Goal: Ask a question

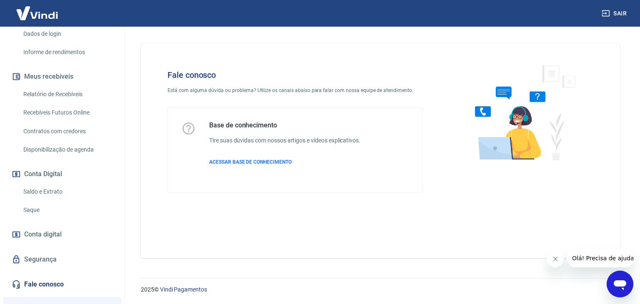
scroll to position [240, 0]
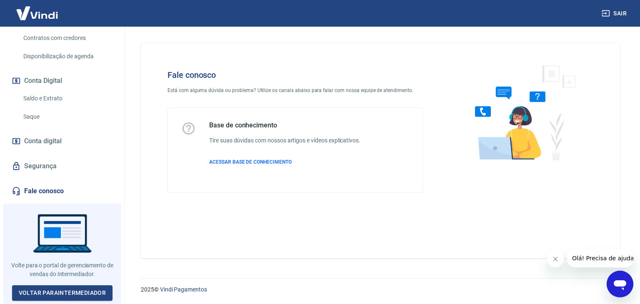
click at [612, 281] on icon "Abrir janela de mensagens" at bounding box center [619, 284] width 15 height 15
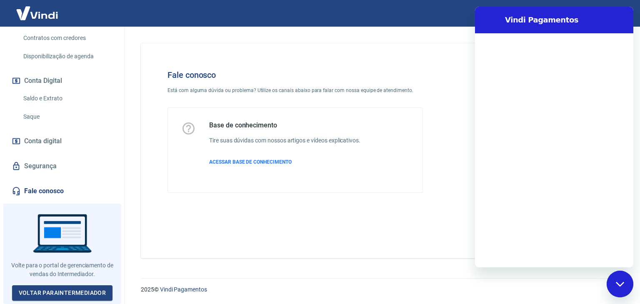
scroll to position [0, 0]
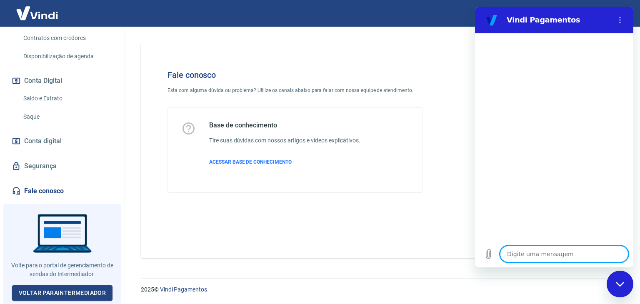
type textarea "O"
type textarea "x"
type textarea "OI"
type textarea "x"
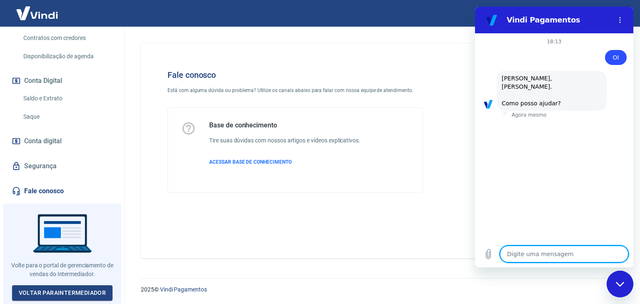
scroll to position [42, 0]
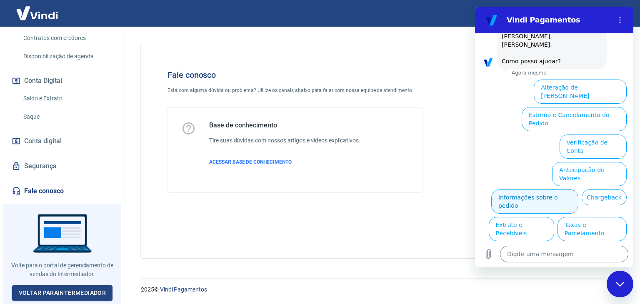
click at [541, 190] on button "Informações sobre o pedido" at bounding box center [534, 202] width 87 height 24
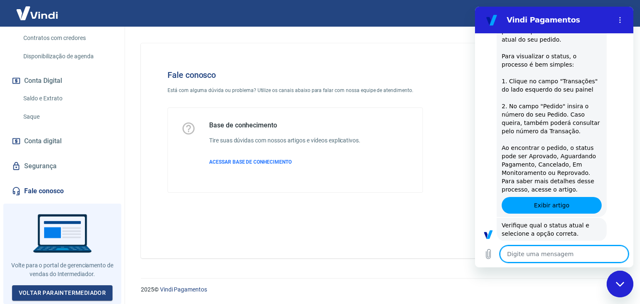
scroll to position [187, 0]
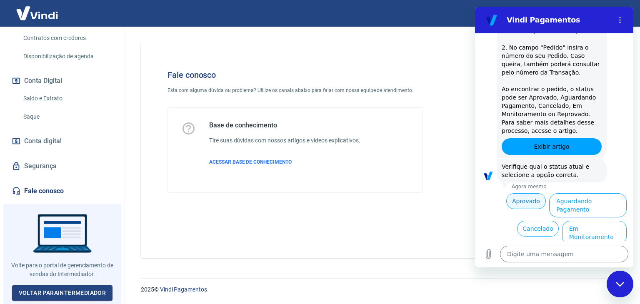
click at [525, 193] on button "Aprovado" at bounding box center [526, 201] width 40 height 16
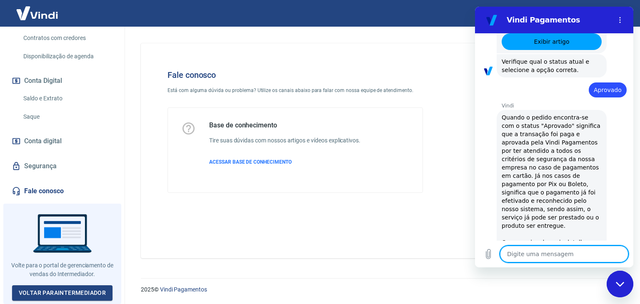
scroll to position [439, 0]
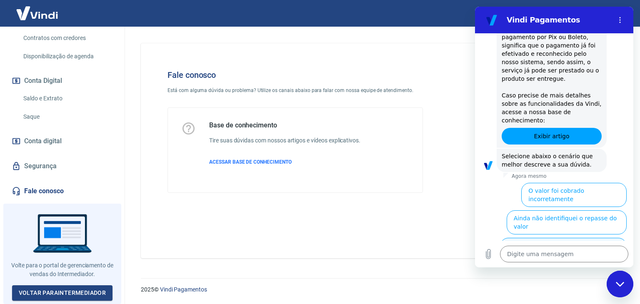
click at [548, 238] on button "Na Vindi consta 'aprovado', mas no sistema ainda não" at bounding box center [563, 250] width 127 height 24
type textarea "x"
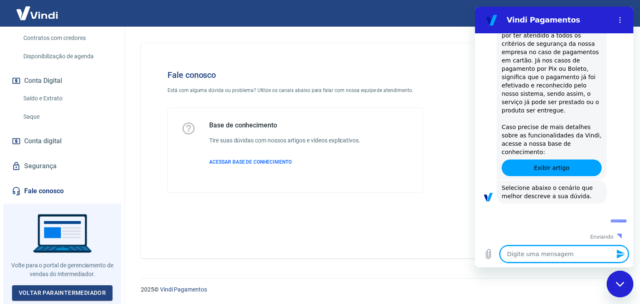
type textarea "F"
type textarea "x"
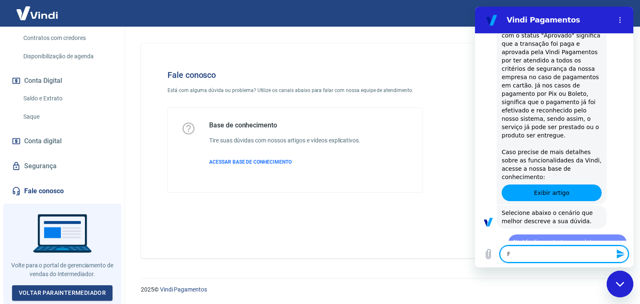
type textarea "FA"
type textarea "x"
type textarea "FAL"
type textarea "x"
type textarea "FALA"
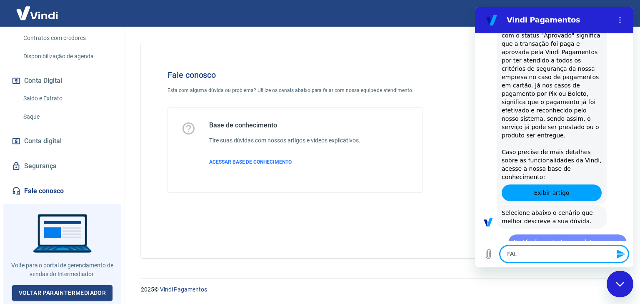
type textarea "x"
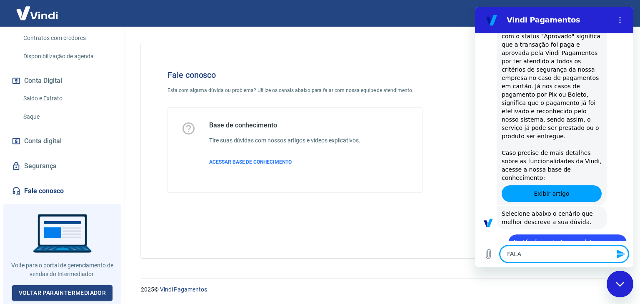
type textarea "FALAR"
type textarea "x"
type textarea "FALAR"
type textarea "x"
type textarea "FALAR C"
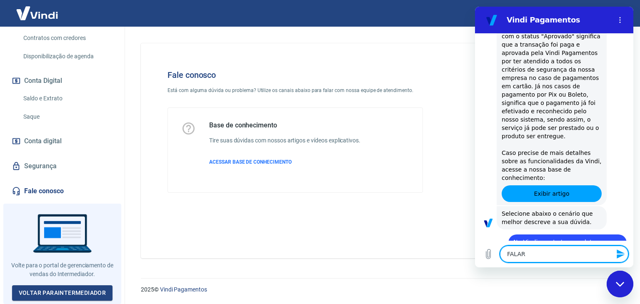
type textarea "x"
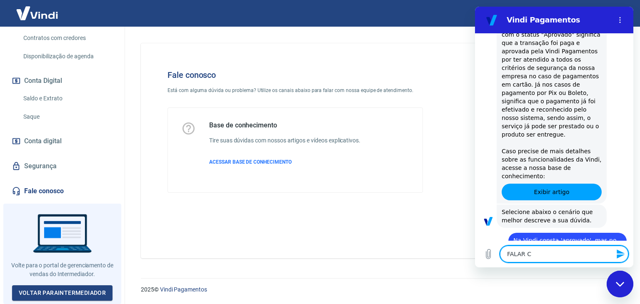
type textarea "FALAR CO"
type textarea "x"
type textarea "FALAR COM"
type textarea "x"
type textarea "FALAR COM"
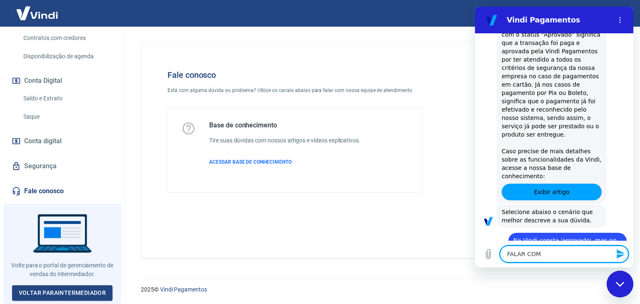
type textarea "x"
type textarea "FALAR COM A"
type textarea "x"
type textarea "FALAR COM AT"
type textarea "x"
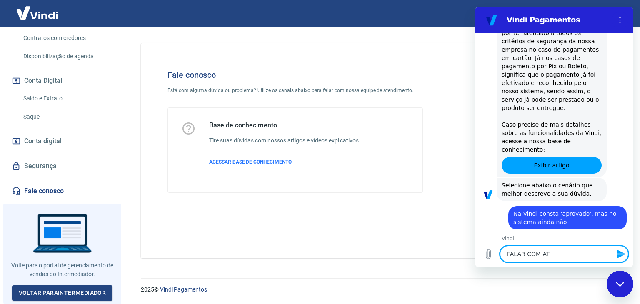
type textarea "FALAR COM ATE"
type textarea "x"
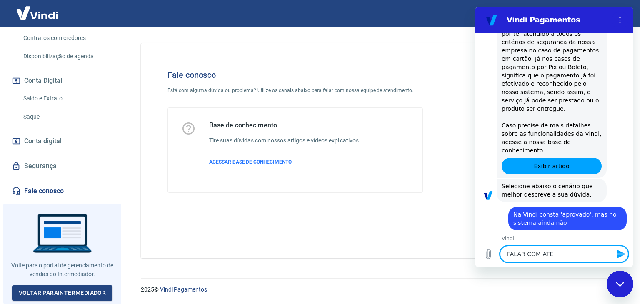
scroll to position [448, 0]
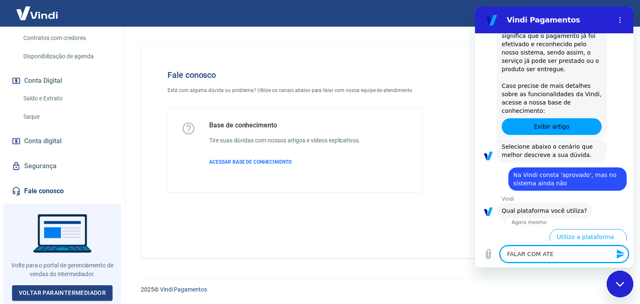
type textarea "FALAR COM ATEN"
type textarea "x"
type textarea "FALAR COM ATENE"
type textarea "x"
type textarea "FALAR COM ATEN"
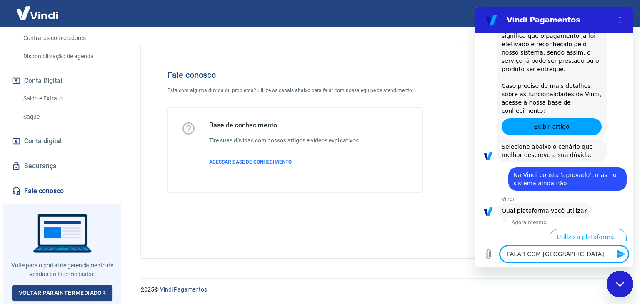
type textarea "x"
type textarea "FALAR COM ATE"
type textarea "x"
type textarea "FALAR COM AT"
type textarea "x"
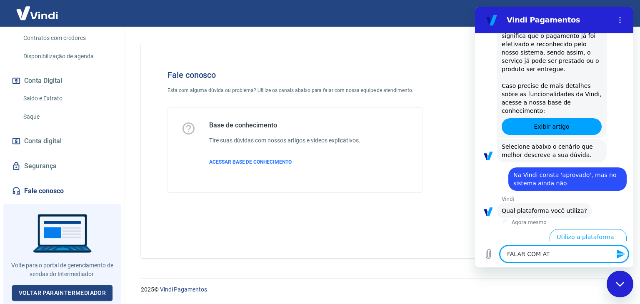
type textarea "FALAR COM A"
type textarea "x"
type textarea "FALAR COM"
type textarea "x"
type textarea "FALAR COM"
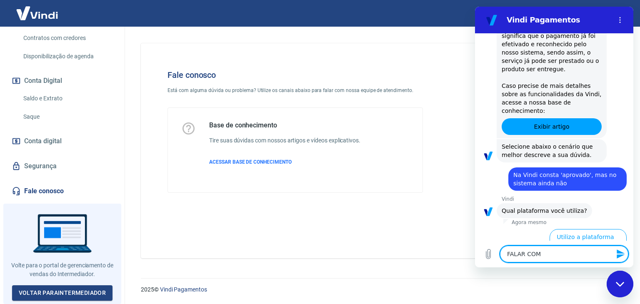
type textarea "x"
type textarea "FALAR CO"
type textarea "x"
type textarea "FALAR C"
type textarea "x"
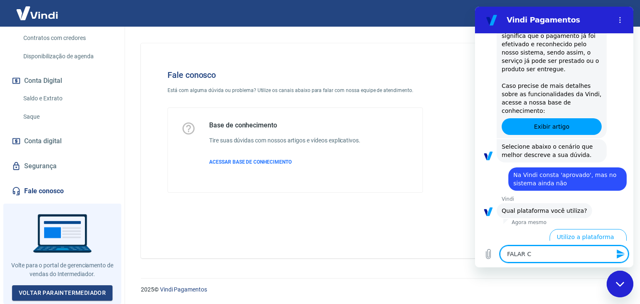
type textarea "FALAR"
type textarea "x"
type textarea "FALAR"
type textarea "x"
type textarea "FALA"
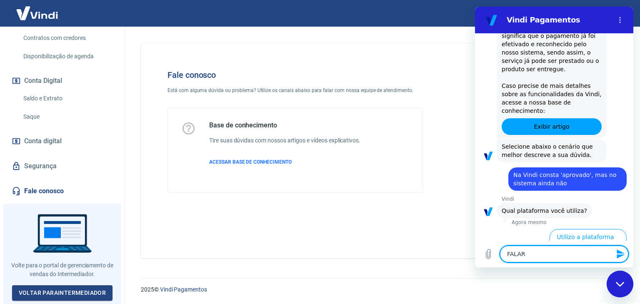
type textarea "x"
type textarea "FAL"
type textarea "x"
type textarea "FA"
type textarea "x"
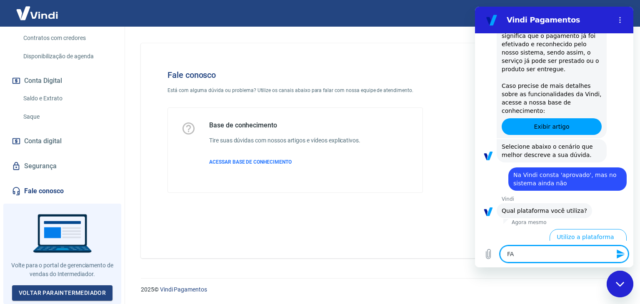
type textarea "F"
type textarea "x"
type textarea "f"
type textarea "x"
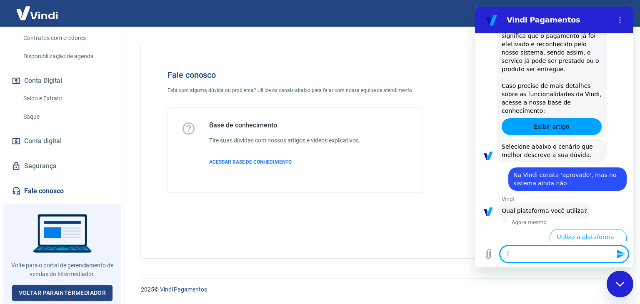
type textarea "fa"
type textarea "x"
type textarea "fal"
type textarea "x"
type textarea "fala"
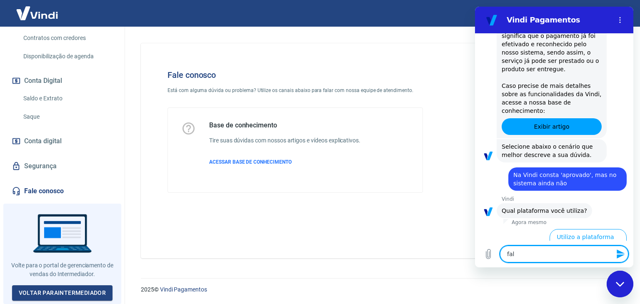
type textarea "x"
type textarea "falar"
type textarea "x"
type textarea "falar"
type textarea "x"
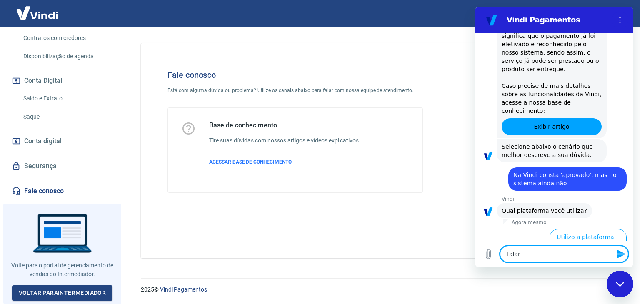
type textarea "falar c"
type textarea "x"
type textarea "falar co"
type textarea "x"
type textarea "falar com"
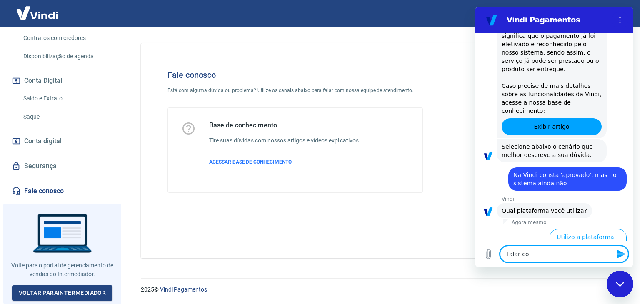
type textarea "x"
type textarea "falar com"
type textarea "x"
type textarea "falar com a"
type textarea "x"
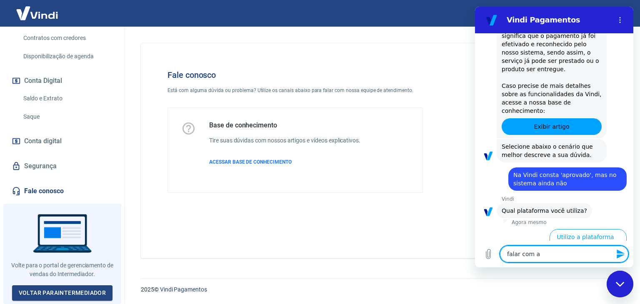
type textarea "falar com at"
type textarea "x"
type textarea "falar com ate"
type textarea "x"
type textarea "falar com aten"
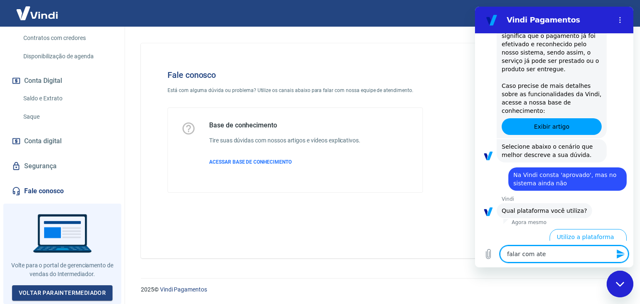
type textarea "x"
type textarea "falar com atend"
type textarea "x"
type textarea "falar com atende"
type textarea "x"
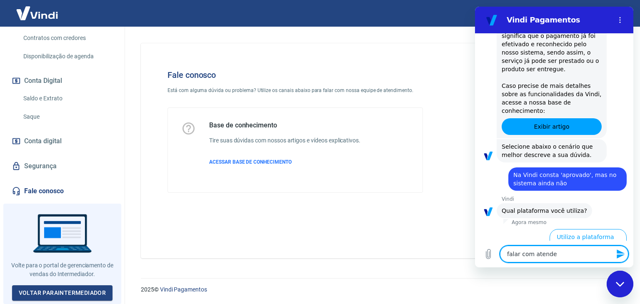
type textarea "falar com atendet"
type textarea "x"
type textarea "falar com atendete"
type textarea "x"
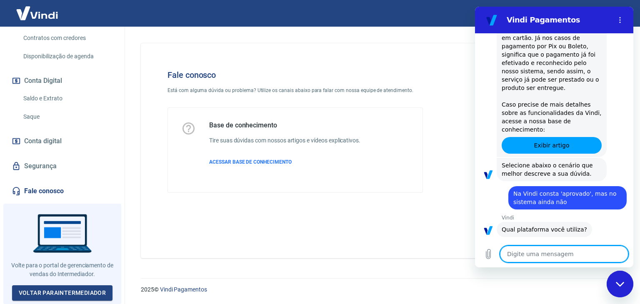
type textarea "x"
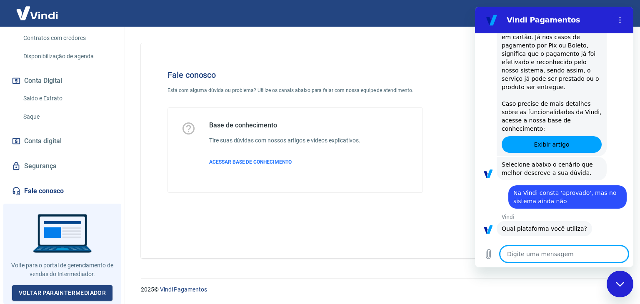
type textarea "a"
type textarea "x"
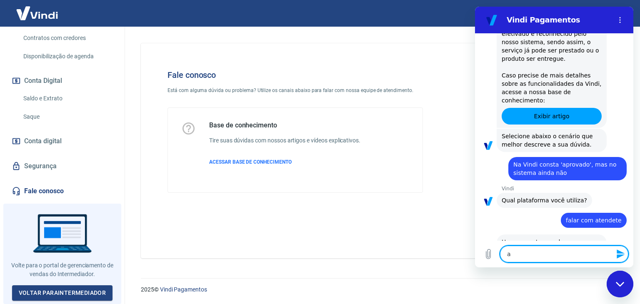
type textarea "at"
type textarea "x"
type textarea "ate"
type textarea "x"
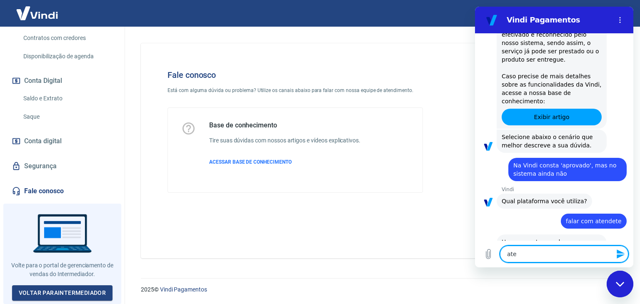
type textarea "aten"
type textarea "x"
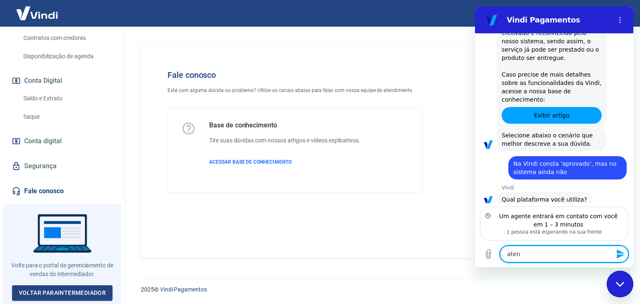
scroll to position [497, 0]
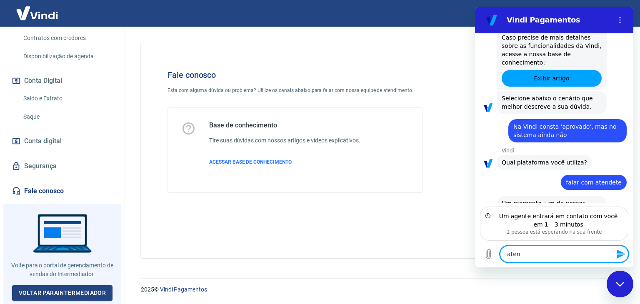
type textarea "ate"
type textarea "x"
type textarea "at"
type textarea "x"
type textarea "a"
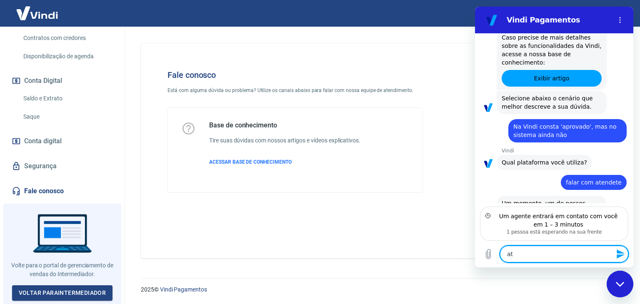
type textarea "x"
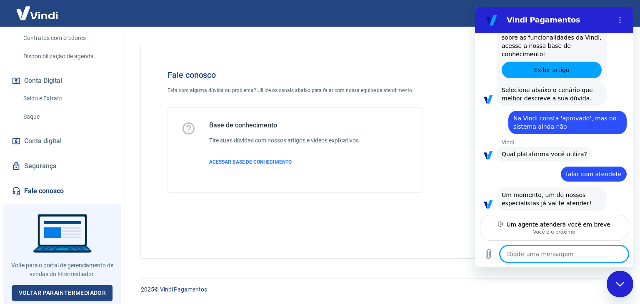
scroll to position [504, 0]
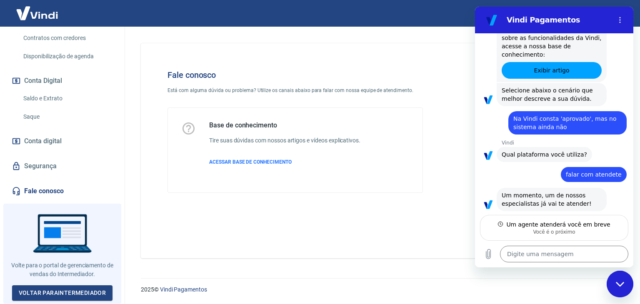
type textarea "x"
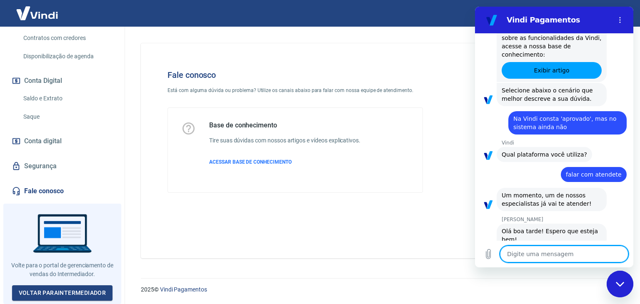
scroll to position [529, 0]
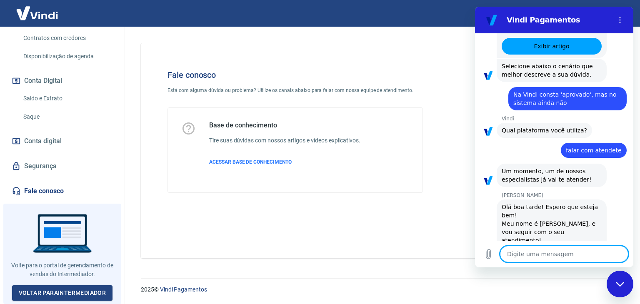
click at [546, 252] on textarea at bounding box center [564, 254] width 128 height 17
type textarea "B"
type textarea "x"
type textarea "Bo"
type textarea "x"
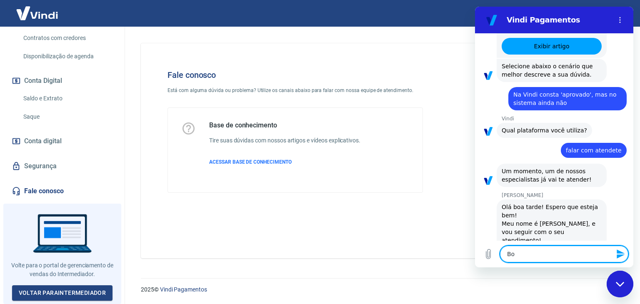
type textarea "Bom"
type textarea "x"
type textarea "Bom"
type textarea "x"
type textarea "Bom d"
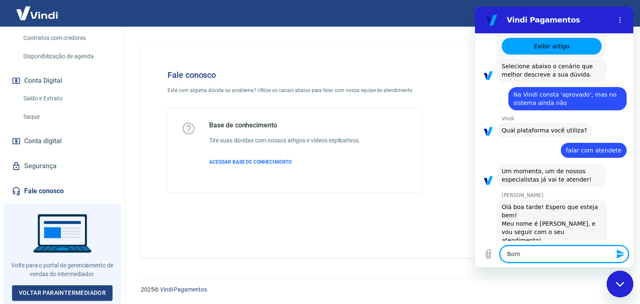
type textarea "x"
type textarea "Bom da"
type textarea "x"
type textarea "Bom dan"
type textarea "x"
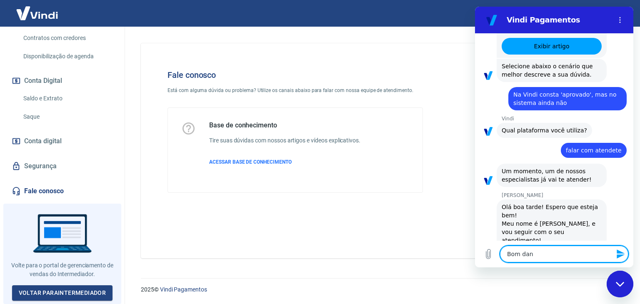
type textarea "Bom dani"
type textarea "x"
type textarea "Bom dan"
type textarea "x"
type textarea "Bom da"
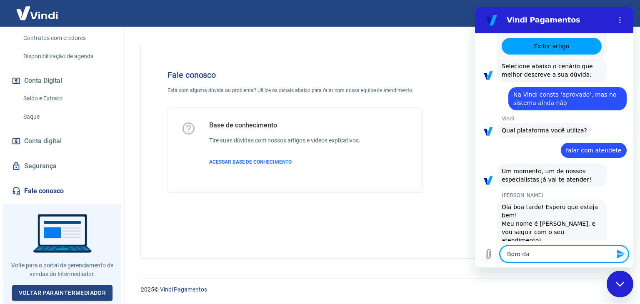
type textarea "x"
type textarea "Bom d"
type textarea "x"
type textarea "Bom"
type textarea "x"
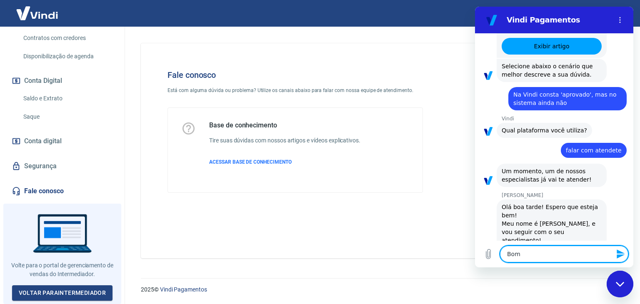
type textarea "Bom N"
type textarea "x"
type textarea "Bom Na"
type textarea "x"
type textarea "Bom Nan"
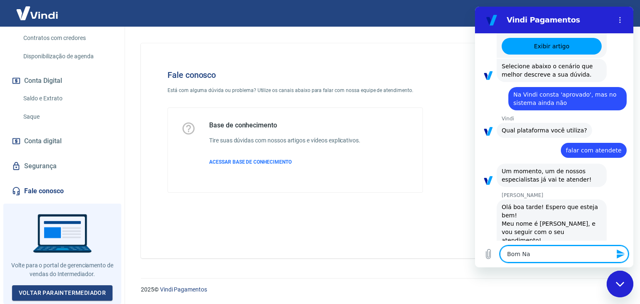
type textarea "x"
type textarea "Bom Nani"
type textarea "x"
type textarea "Bom Nani,"
type textarea "x"
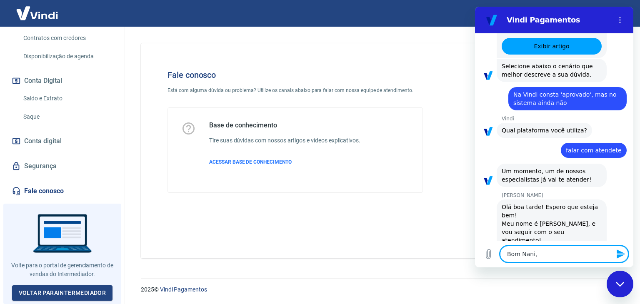
type textarea "Bom Nani,"
type textarea "x"
type textarea "Bom Nani, l"
type textarea "x"
type textarea "Bom Nani,"
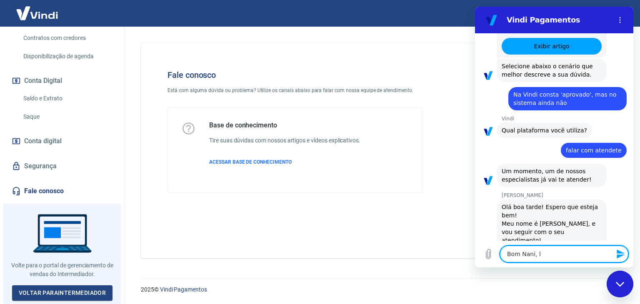
type textarea "x"
type textarea "Bom Nani, c"
type textarea "x"
type textarea "Bom Nani, co"
type textarea "x"
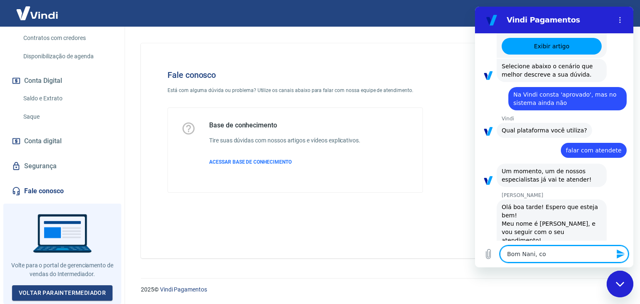
type textarea "Bom Nani, com"
type textarea "x"
type textarea "Bom Nani, com"
type textarea "x"
type textarea "Bom Nani, com L"
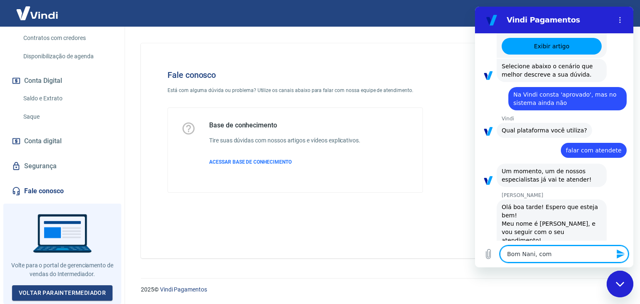
type textarea "x"
type textarea "Bom Nani, com Lu"
type textarea "x"
type textarea "Bom Nani, com Lui"
type textarea "x"
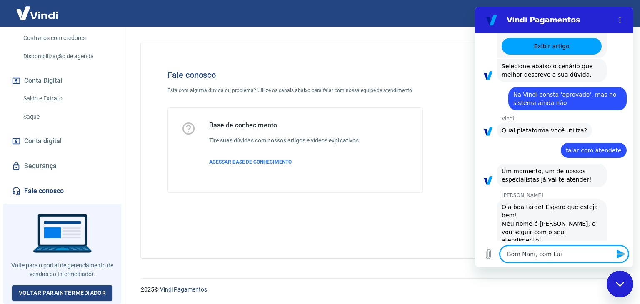
type textarea "Bom Nani, com Luiz"
type textarea "x"
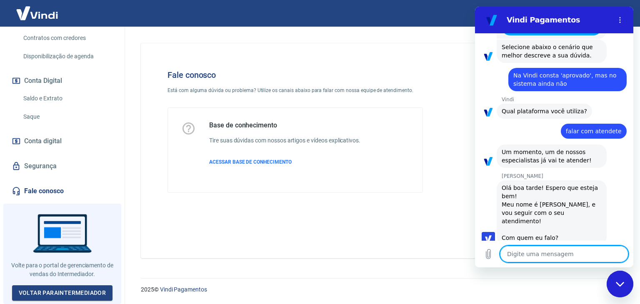
type textarea "c"
type textarea "x"
type textarea "ch"
type textarea "x"
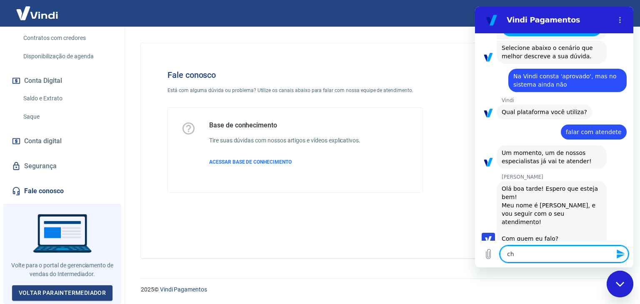
type textarea "che"
type textarea "x"
type textarea "cheg"
type textarea "x"
type textarea "chego"
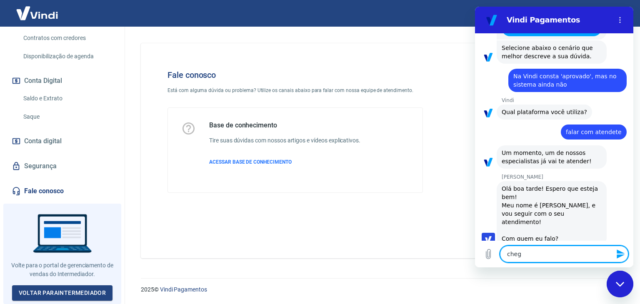
type textarea "x"
type textarea "chegou"
type textarea "x"
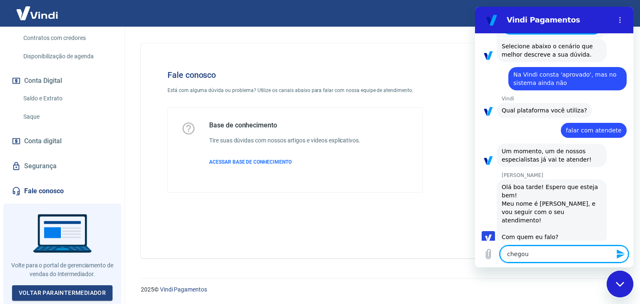
type textarea "chegou"
type textarea "x"
type textarea "chegou u"
type textarea "x"
type textarea "chegou um"
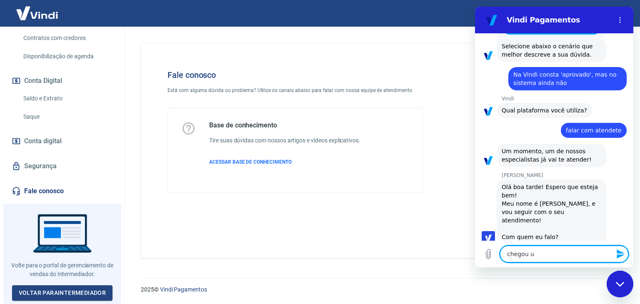
type textarea "x"
type textarea "chegou uma"
type textarea "x"
type textarea "chegou uma"
type textarea "x"
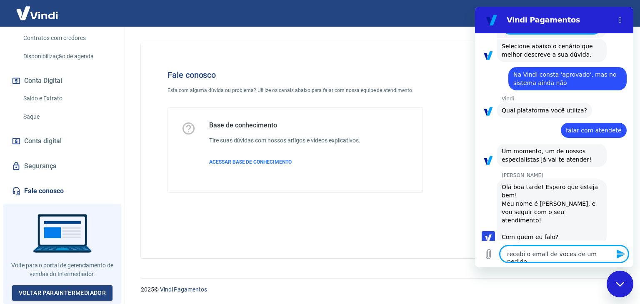
click at [530, 257] on textarea "recebi o email de voces de um pedido" at bounding box center [564, 254] width 128 height 17
click at [533, 257] on textarea "recebi o email de voces de um pedido" at bounding box center [564, 254] width 128 height 17
drag, startPoint x: 570, startPoint y: 255, endPoint x: 555, endPoint y: 257, distance: 15.1
click at [555, 257] on textarea "recebi o e-mail de voces de um pedido" at bounding box center [564, 254] width 128 height 17
click at [606, 254] on textarea "recebi o e-mail de vocês de um pedido" at bounding box center [564, 254] width 128 height 17
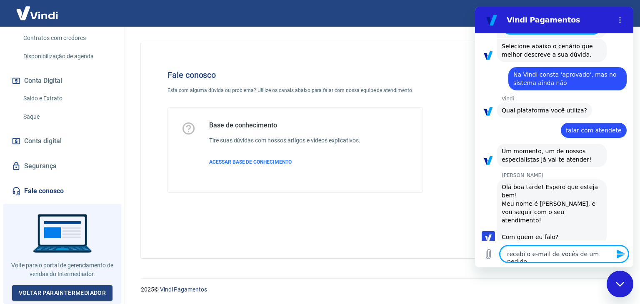
click at [529, 254] on textarea "recebi o e-mail de vocês de um pedido" at bounding box center [564, 254] width 128 height 17
click at [587, 252] on textarea "recebi um mail de vocês de um pedido" at bounding box center [564, 254] width 128 height 17
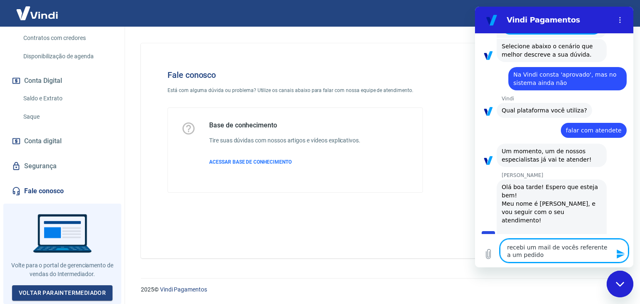
click at [567, 256] on textarea "recebi um mail de vocês referente a um pedido" at bounding box center [564, 250] width 128 height 23
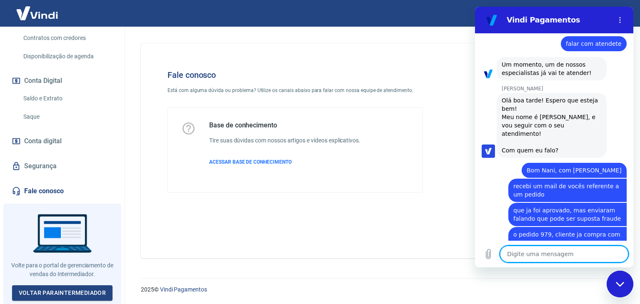
scroll to position [637, 0]
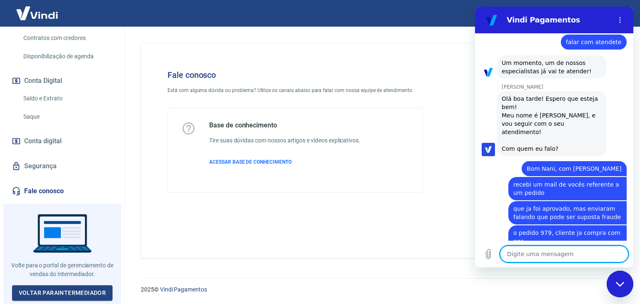
click at [243, 18] on div "Sair" at bounding box center [320, 13] width 640 height 27
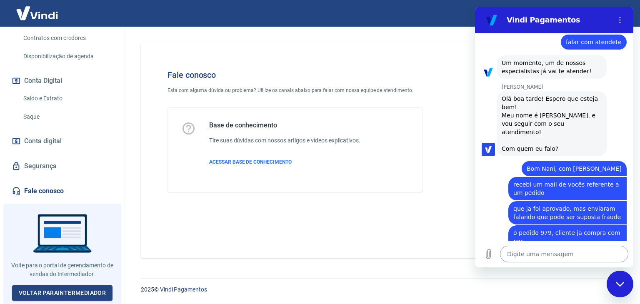
click at [554, 255] on textarea at bounding box center [564, 254] width 128 height 17
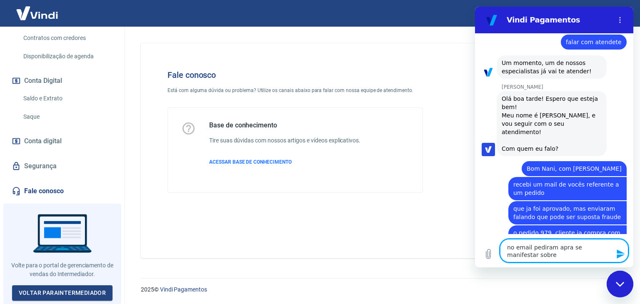
click at [520, 247] on textarea "no email pediram apra se manifestar sobre" at bounding box center [564, 250] width 128 height 23
click at [568, 245] on textarea "no e-mail pediram apra se manifestar sobre" at bounding box center [564, 250] width 128 height 23
click at [553, 255] on textarea "no e-mail pediram para se manifestar sobre" at bounding box center [564, 250] width 128 height 23
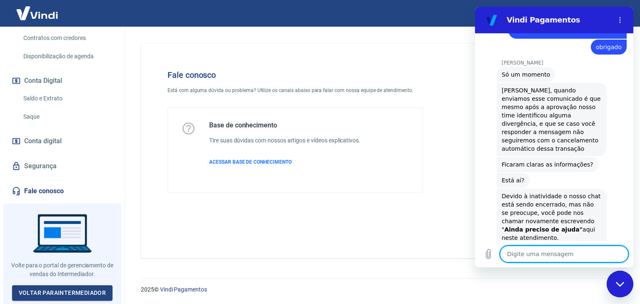
scroll to position [886, 0]
click at [572, 256] on textarea at bounding box center [564, 254] width 128 height 17
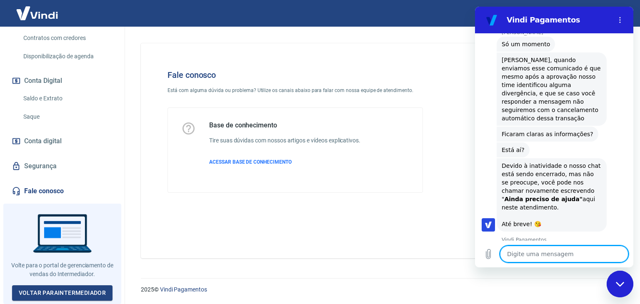
scroll to position [923, 0]
